Goal: Navigation & Orientation: Find specific page/section

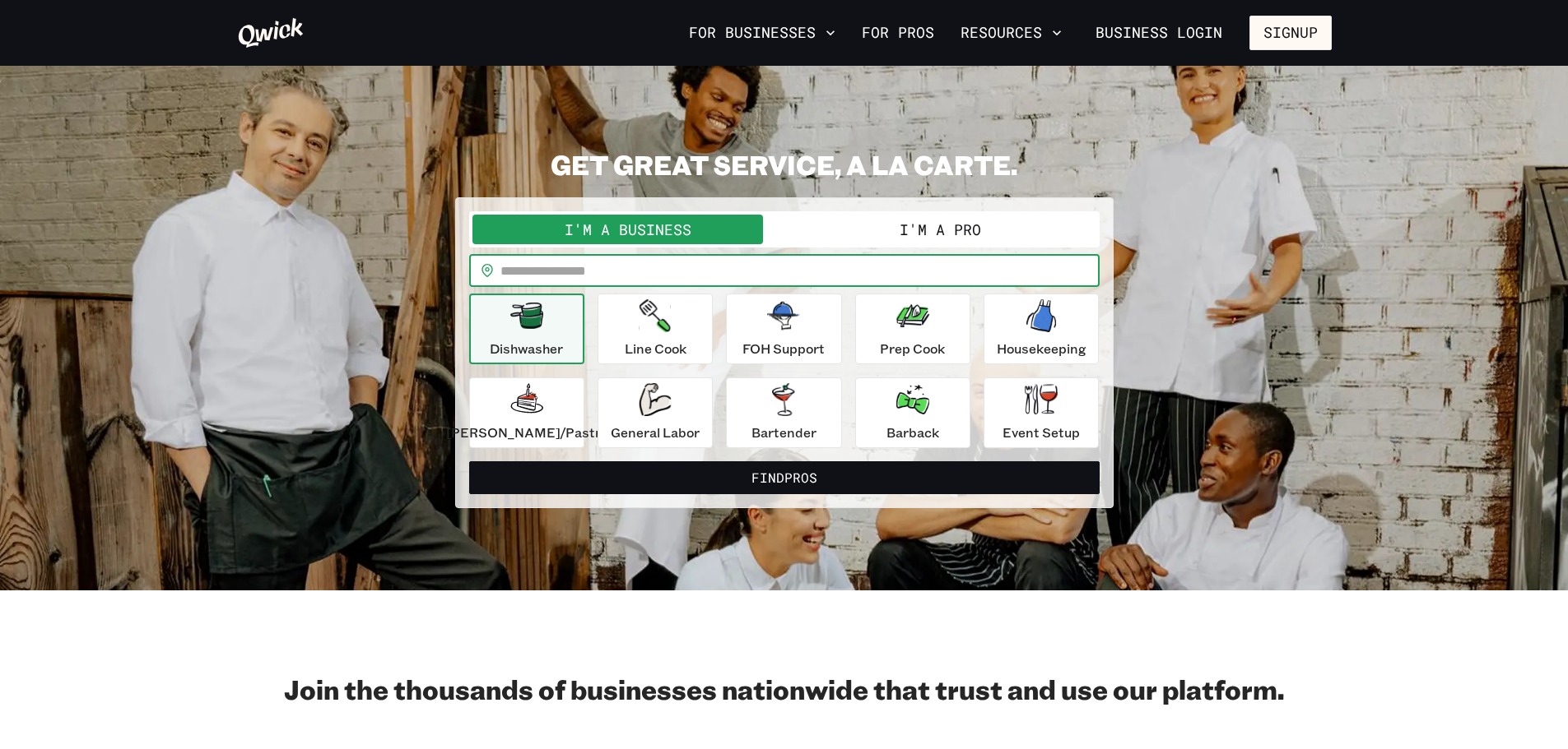
click at [577, 272] on input "text" at bounding box center [800, 271] width 599 height 33
type input "*****"
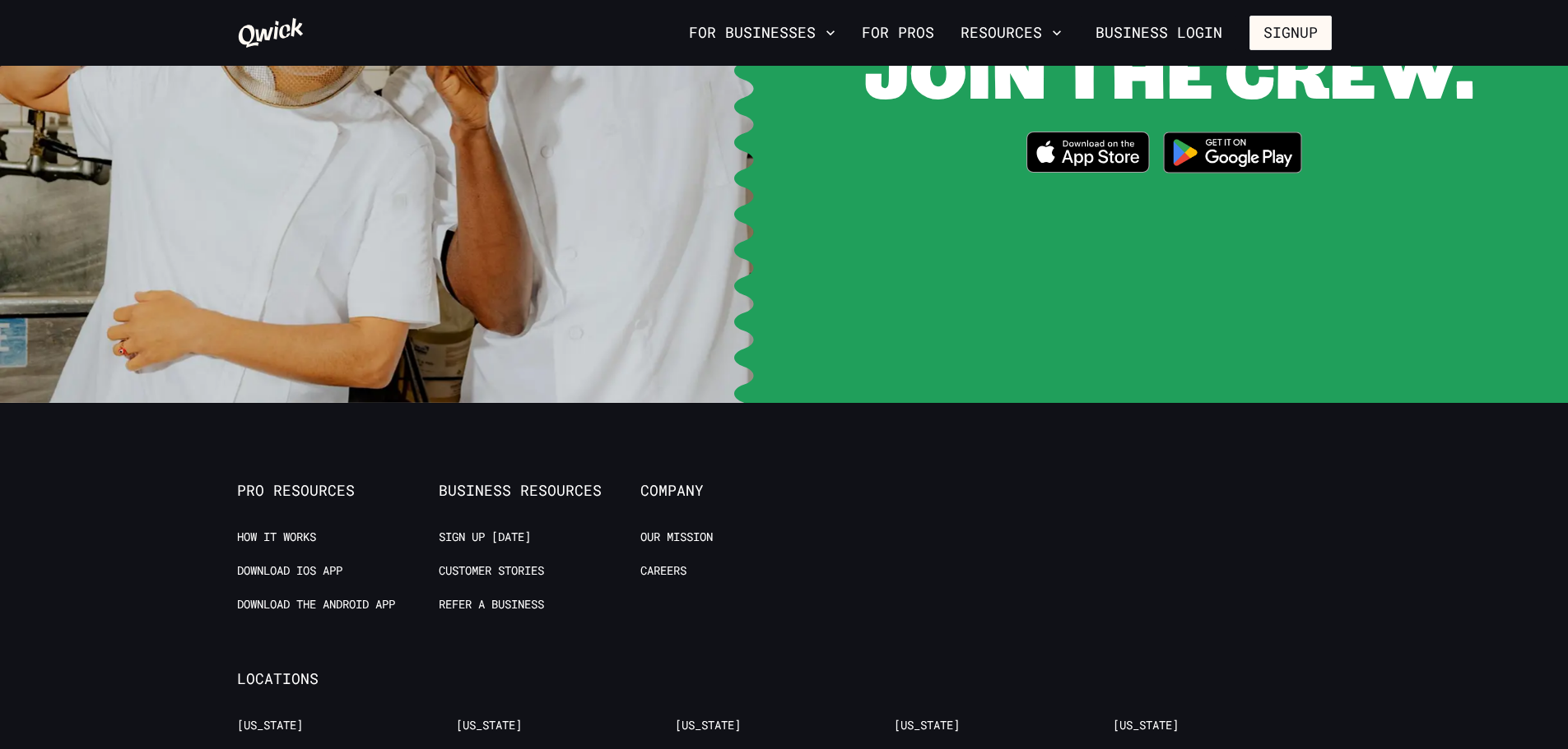
scroll to position [3455, 0]
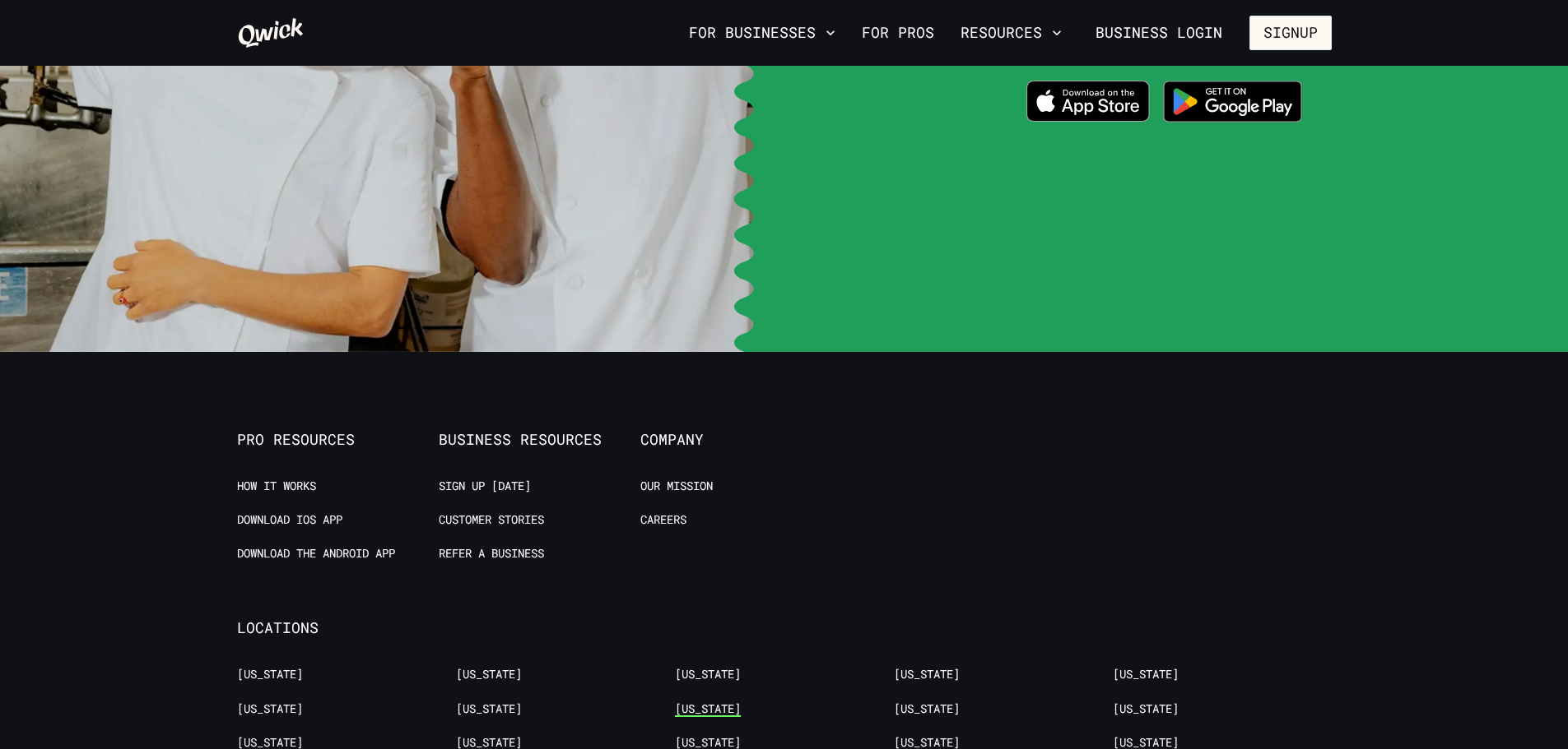
click at [721, 701] on link "[US_STATE]" at bounding box center [707, 709] width 66 height 15
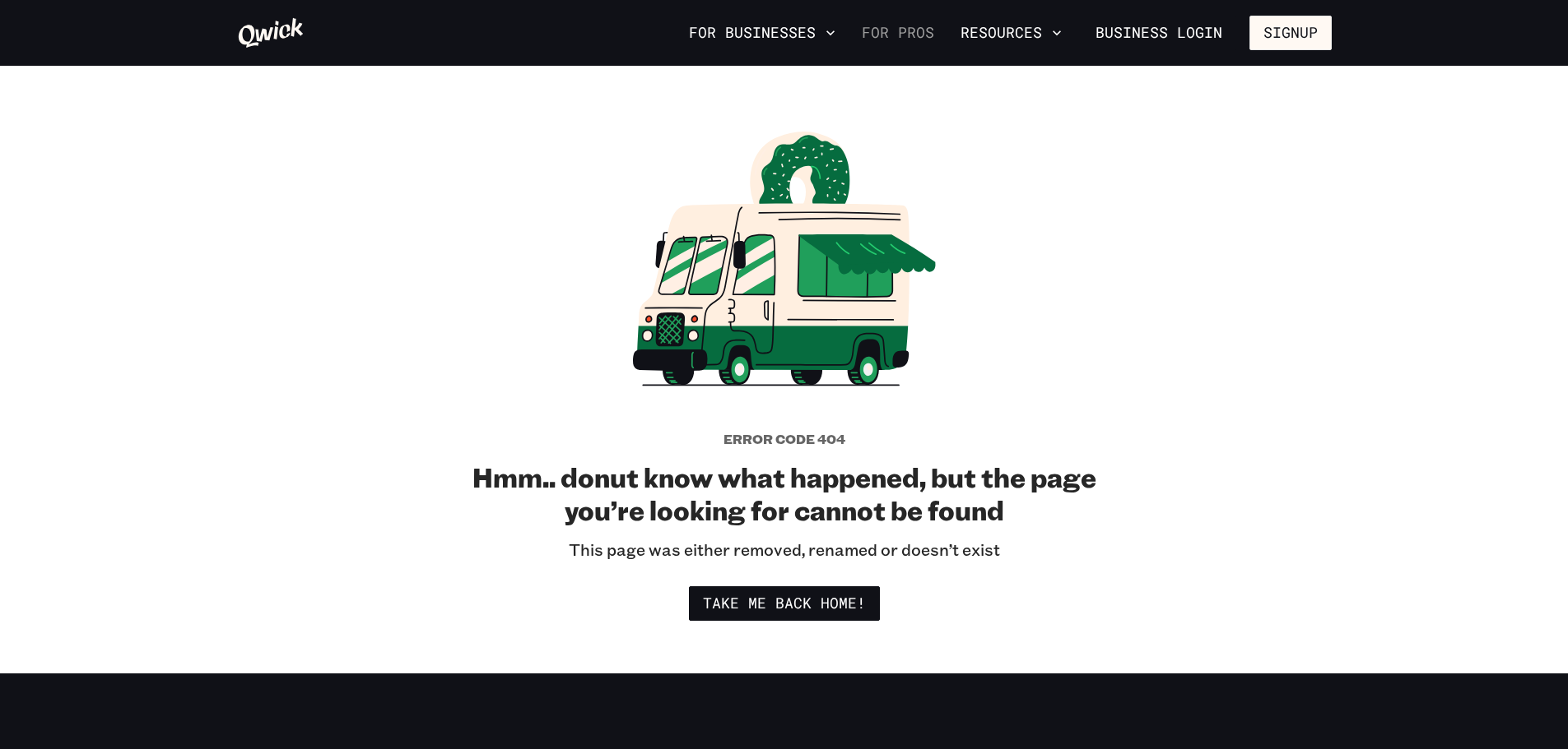
click at [915, 26] on link "For Pros" at bounding box center [897, 32] width 85 height 28
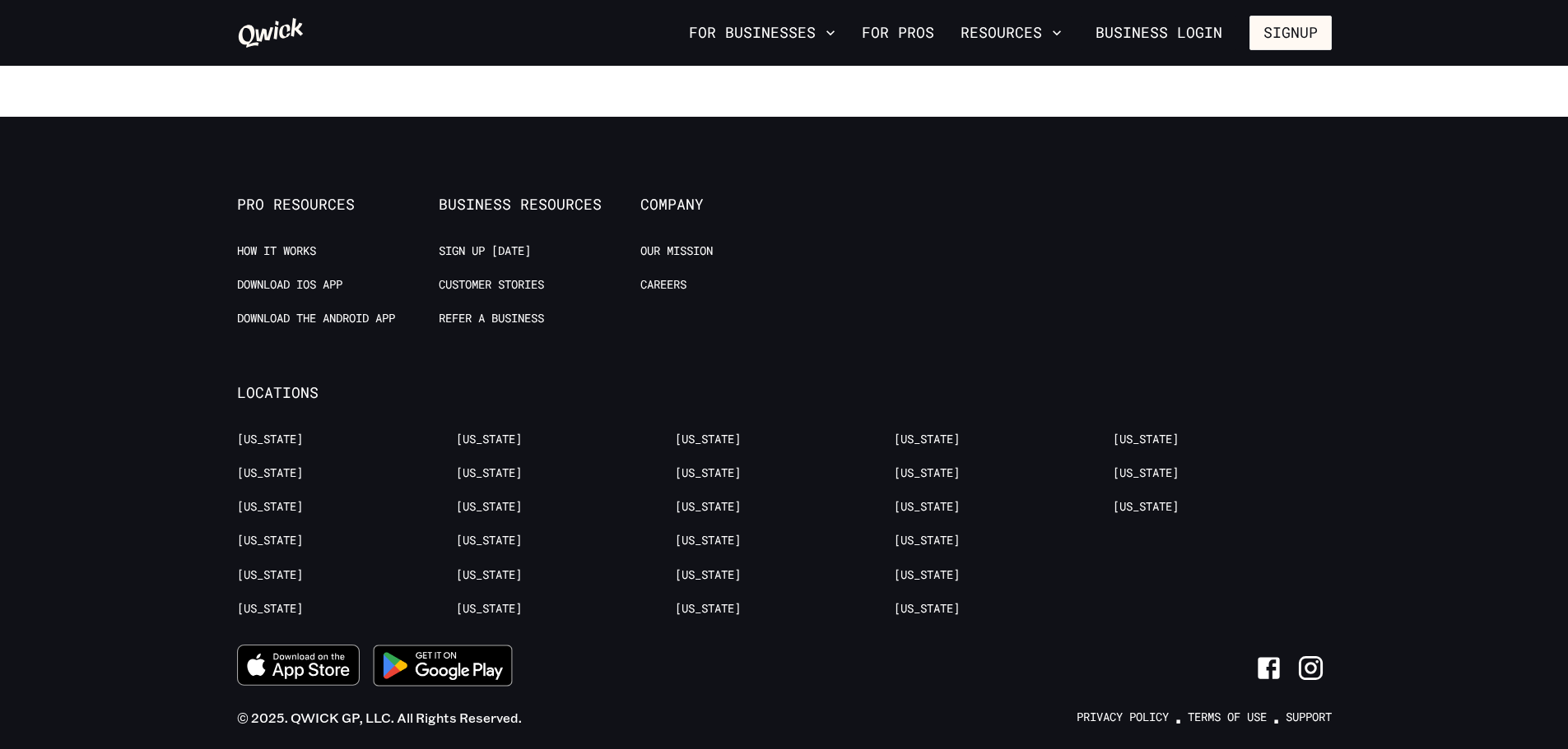
scroll to position [3291, 0]
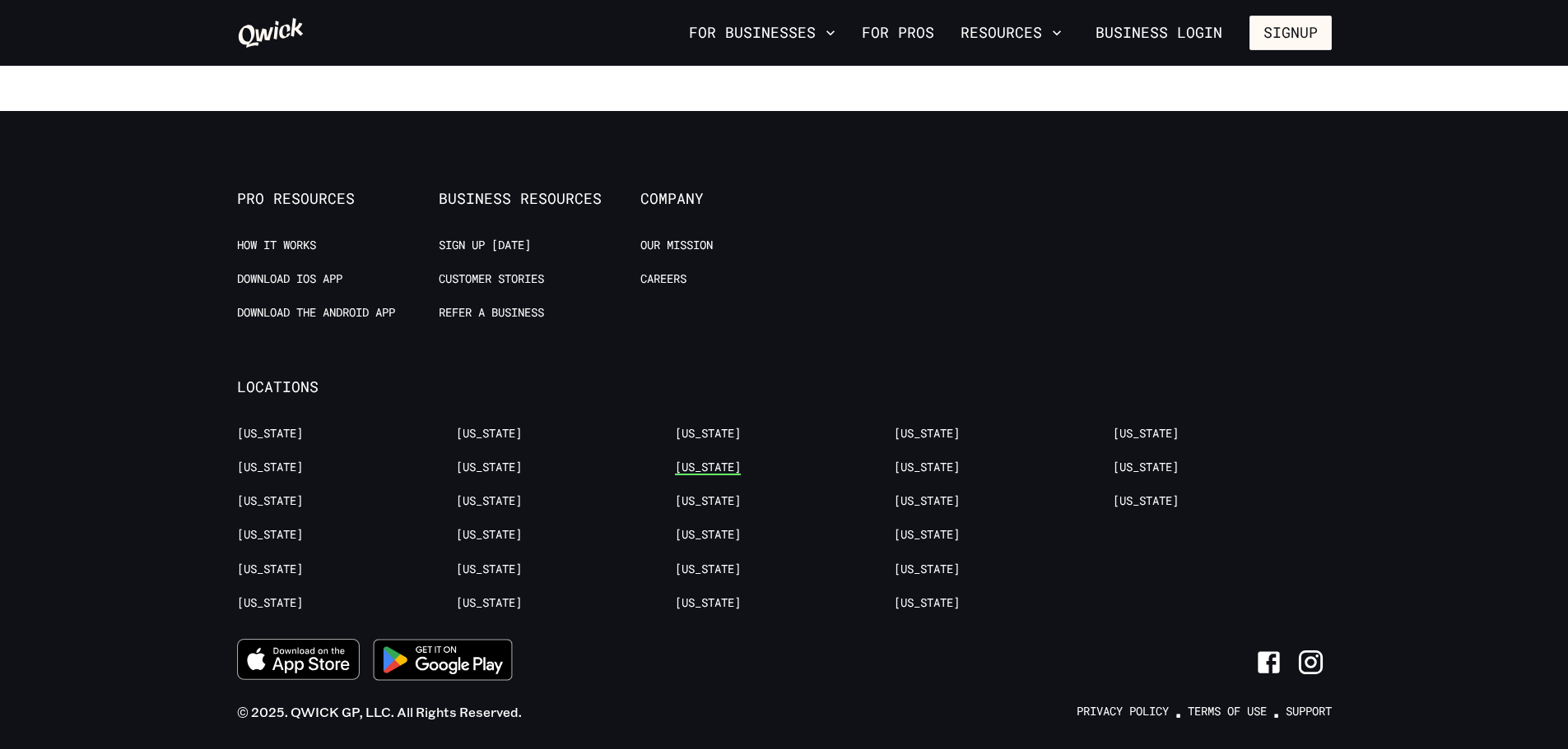
click at [707, 459] on link "[US_STATE]" at bounding box center [707, 467] width 66 height 15
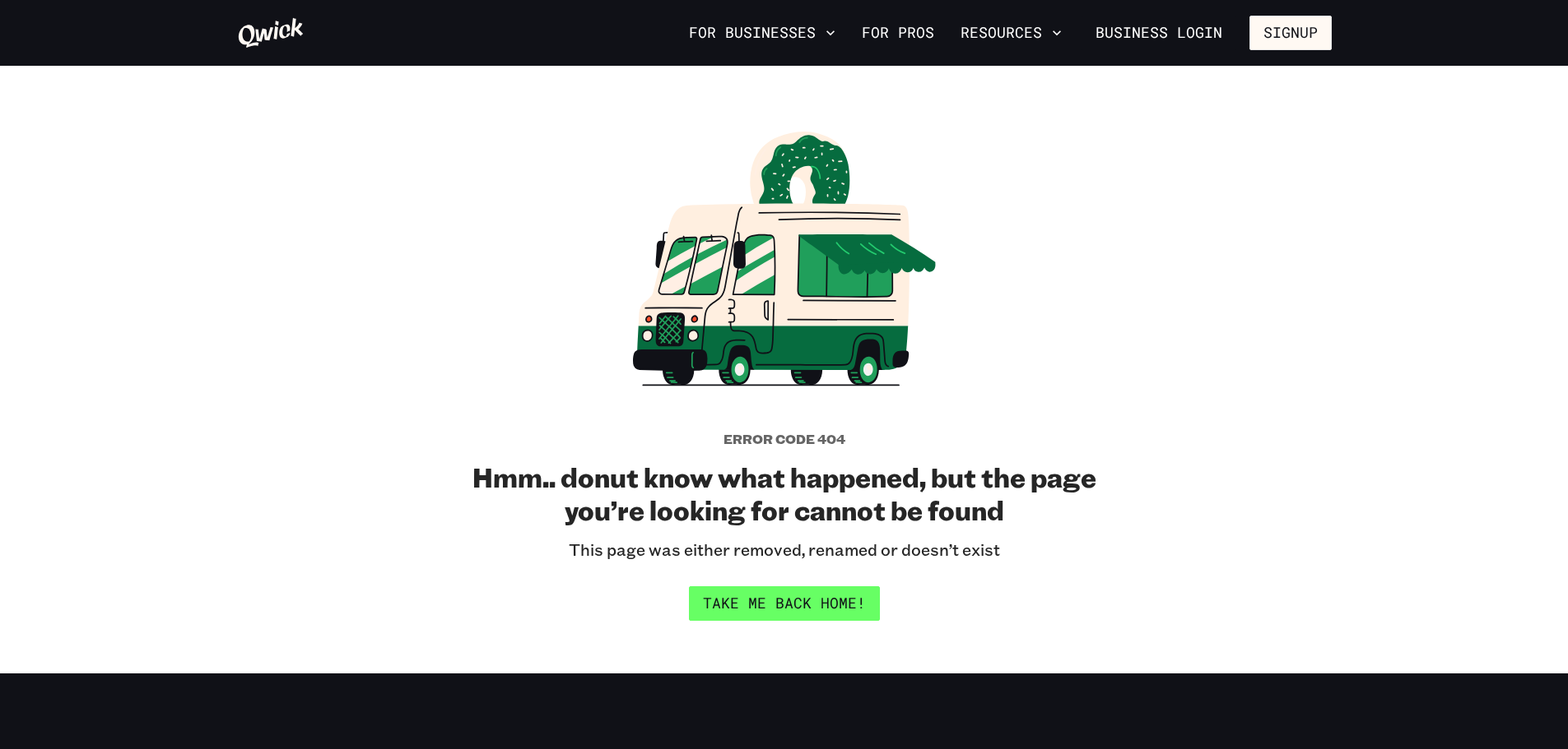
click at [770, 612] on link "Take me back home!" at bounding box center [784, 603] width 191 height 34
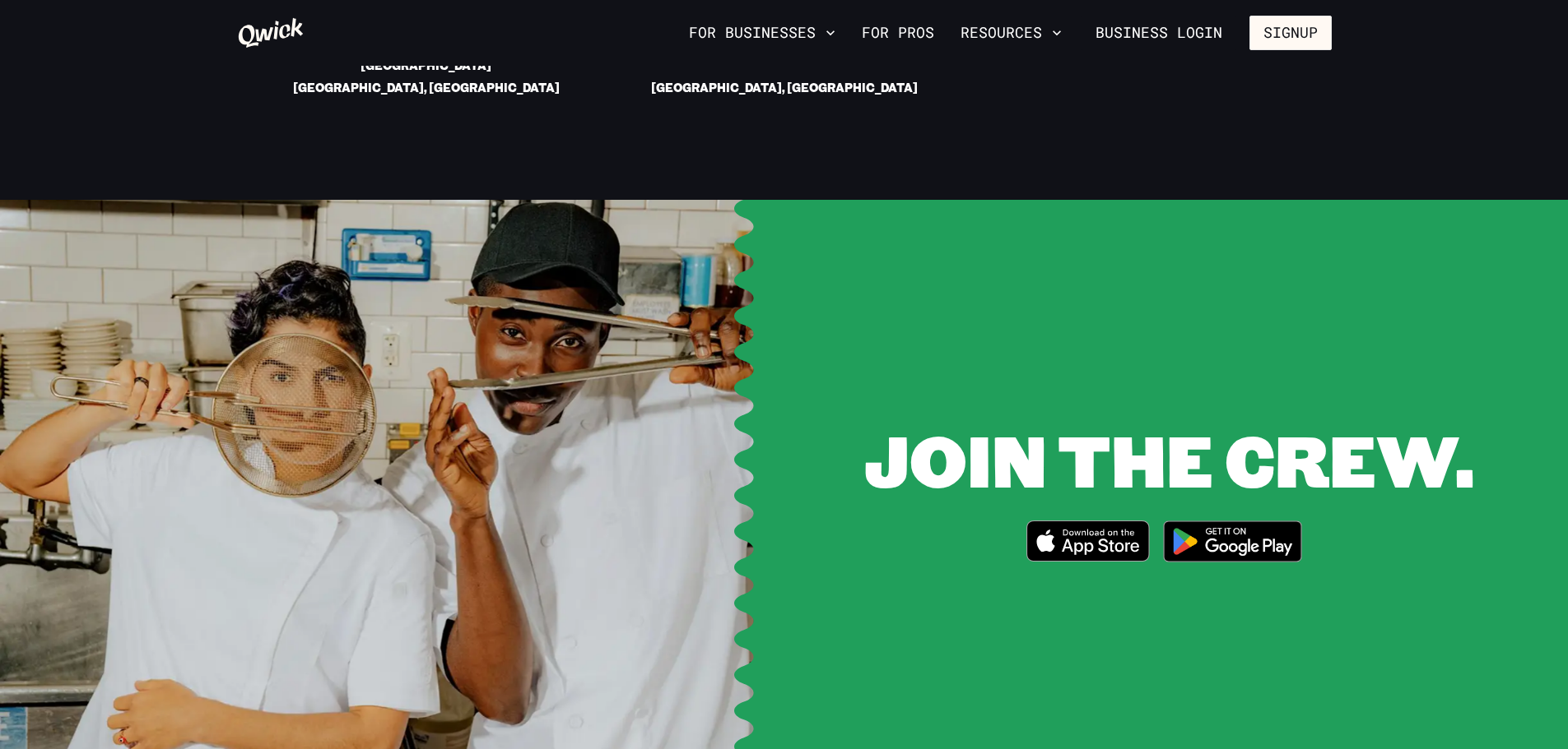
scroll to position [3290, 0]
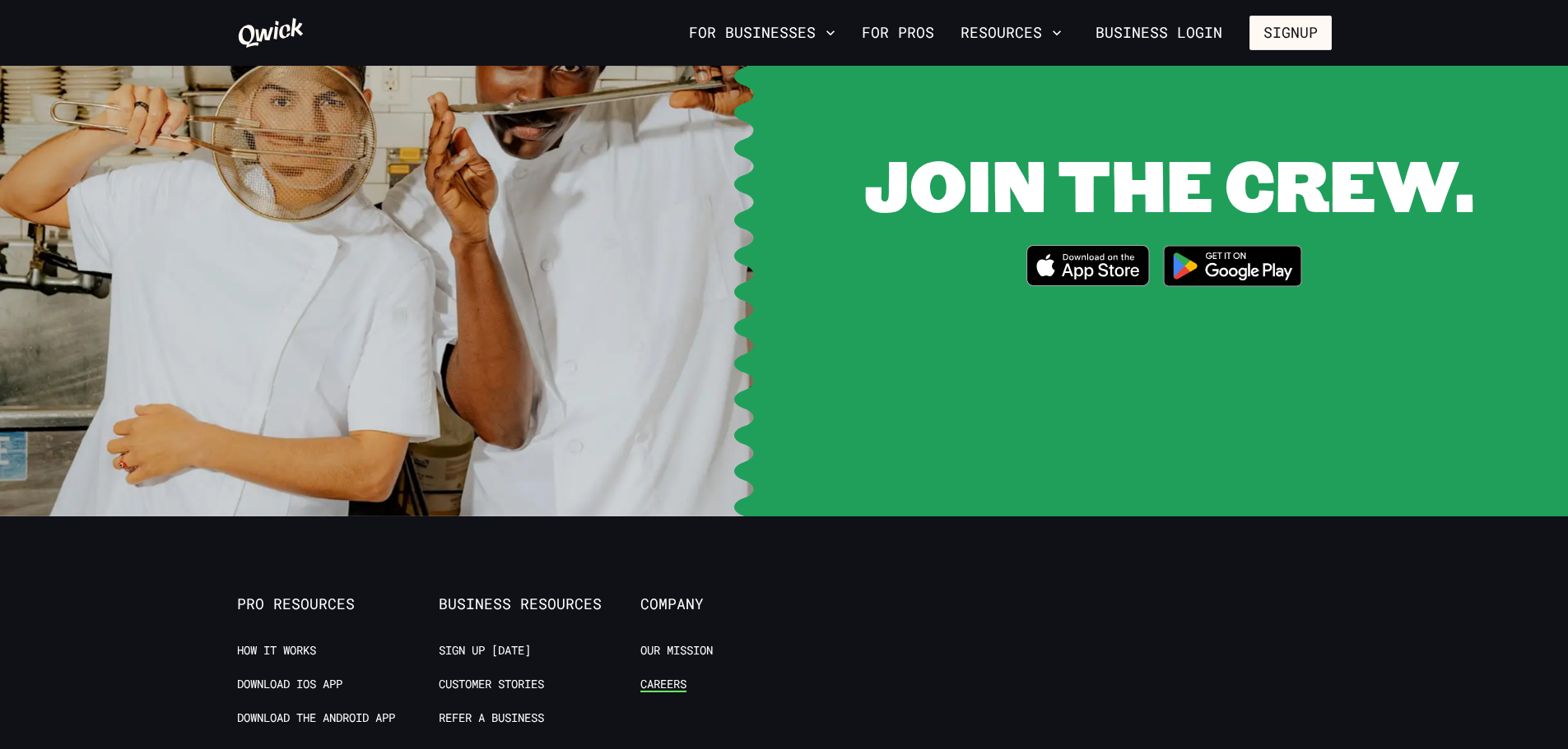
click at [667, 677] on link "Careers" at bounding box center [663, 684] width 46 height 15
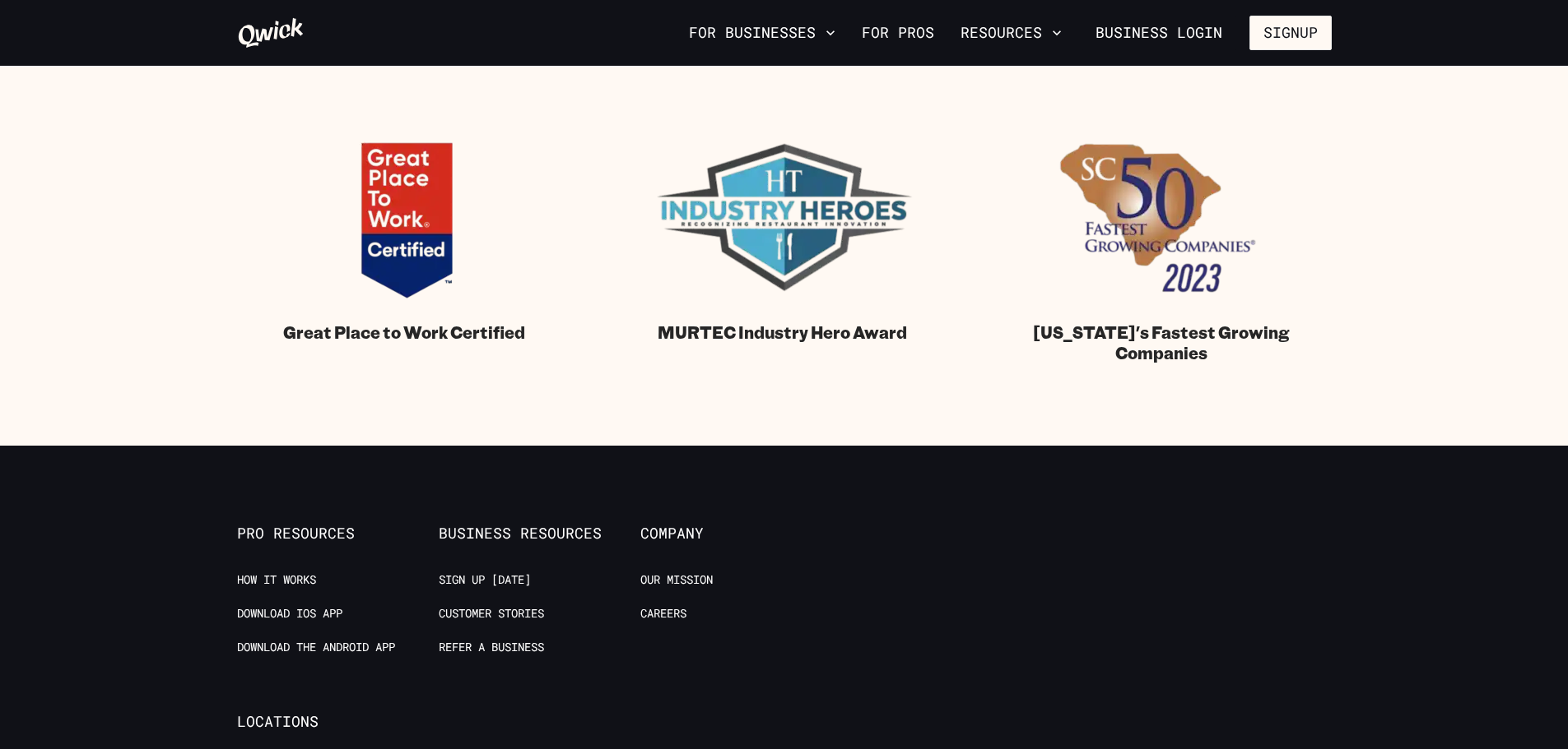
scroll to position [1727, 0]
